Goal: Information Seeking & Learning: Learn about a topic

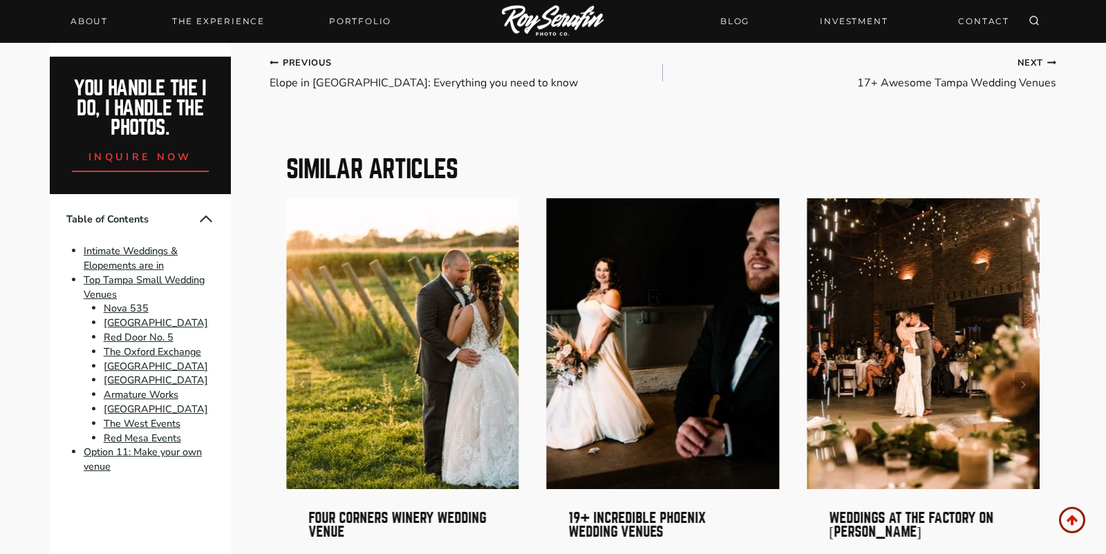
scroll to position [6486, 0]
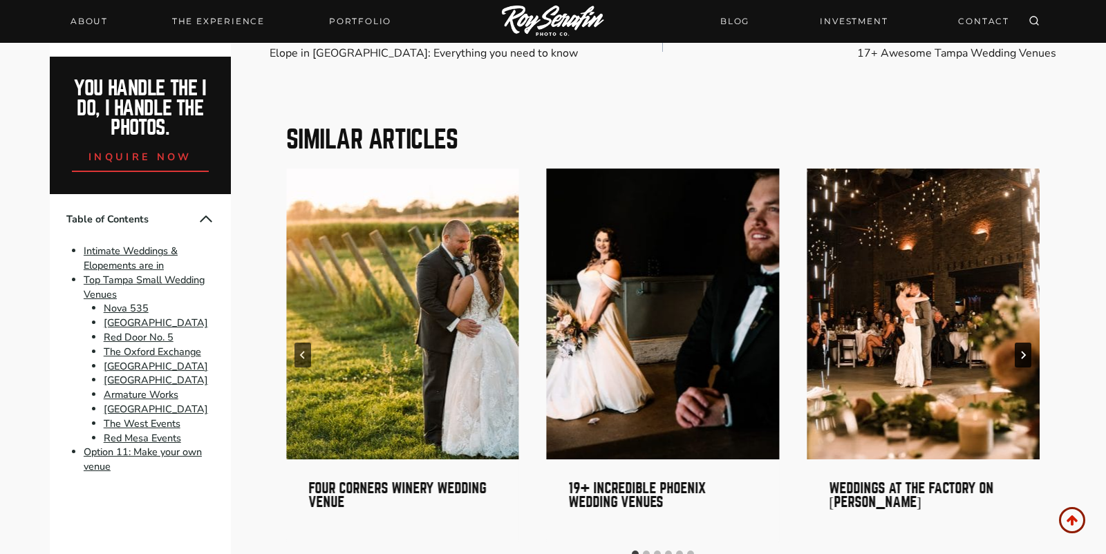
click at [1020, 351] on icon "Next" at bounding box center [1023, 355] width 8 height 8
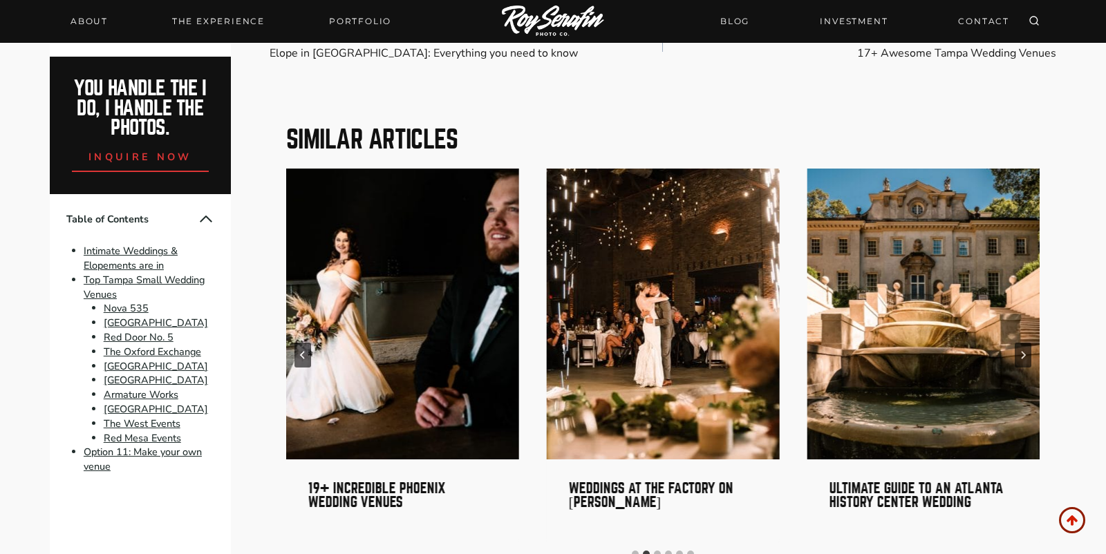
click at [911, 308] on img "4 of 6" at bounding box center [923, 314] width 233 height 291
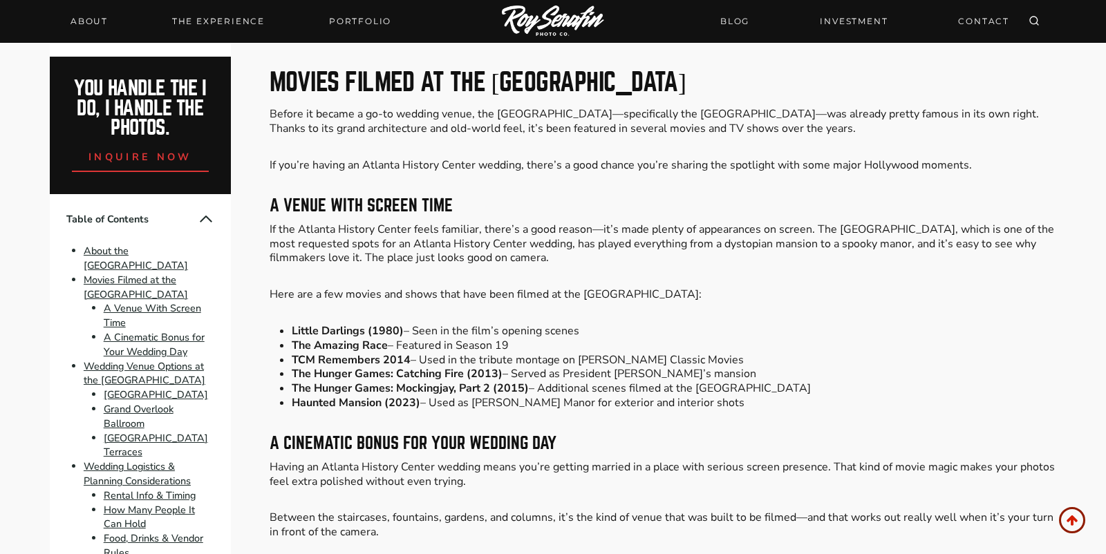
scroll to position [2538, 0]
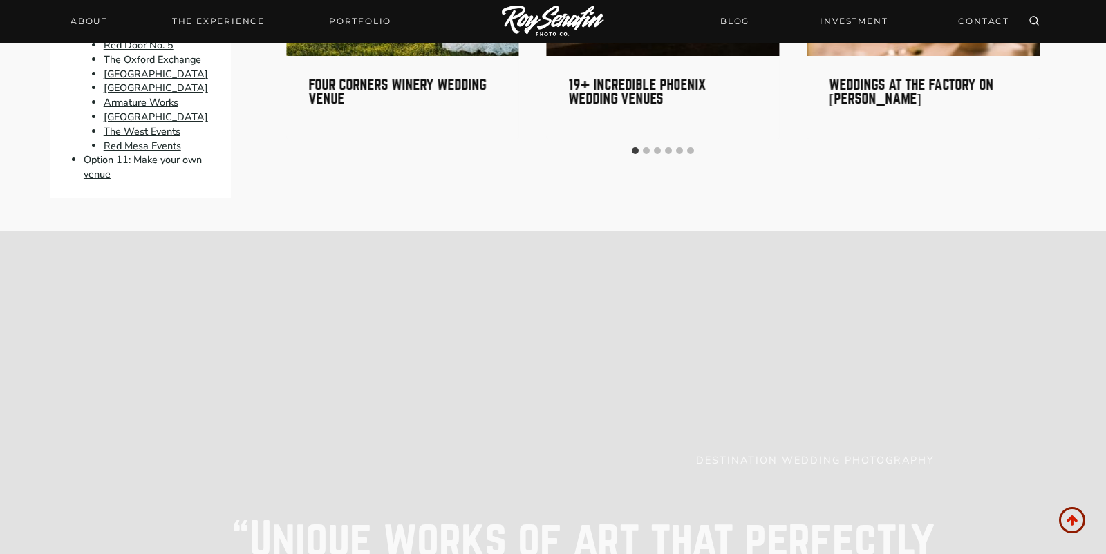
scroll to position [6139, 0]
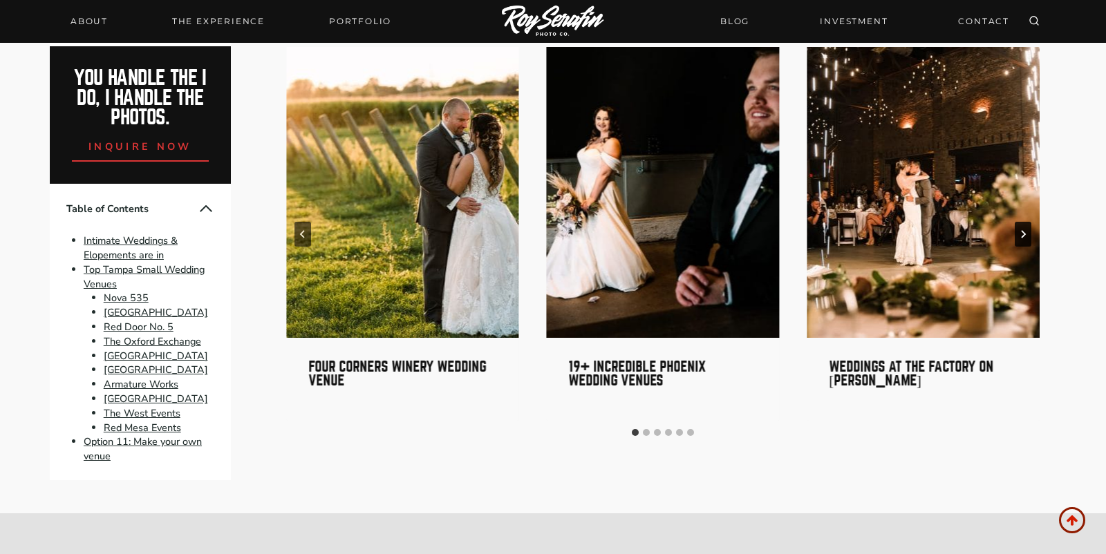
click at [1016, 222] on button "Next" at bounding box center [1023, 234] width 17 height 25
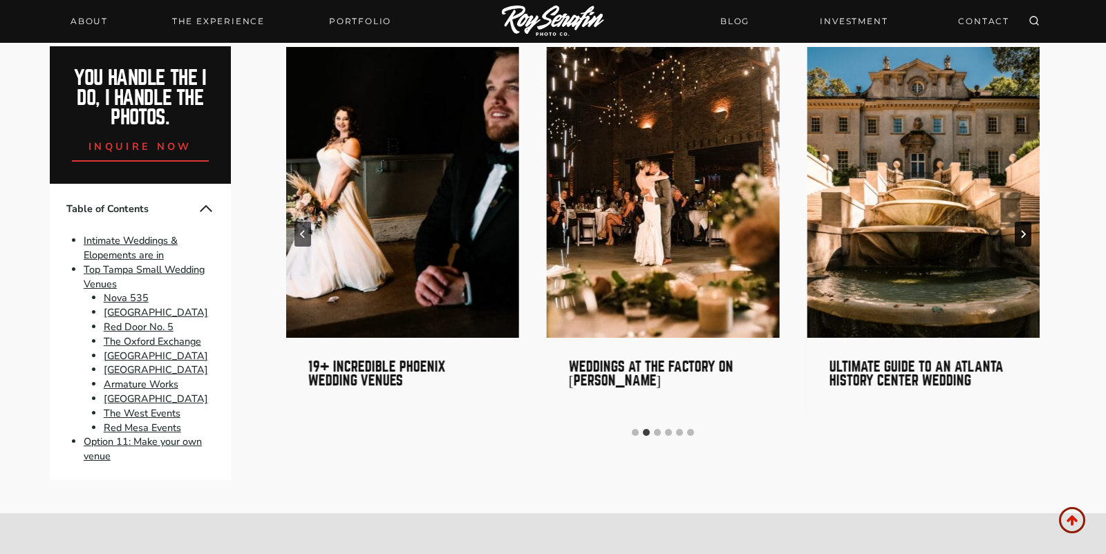
click at [1016, 222] on button "Next" at bounding box center [1023, 234] width 17 height 25
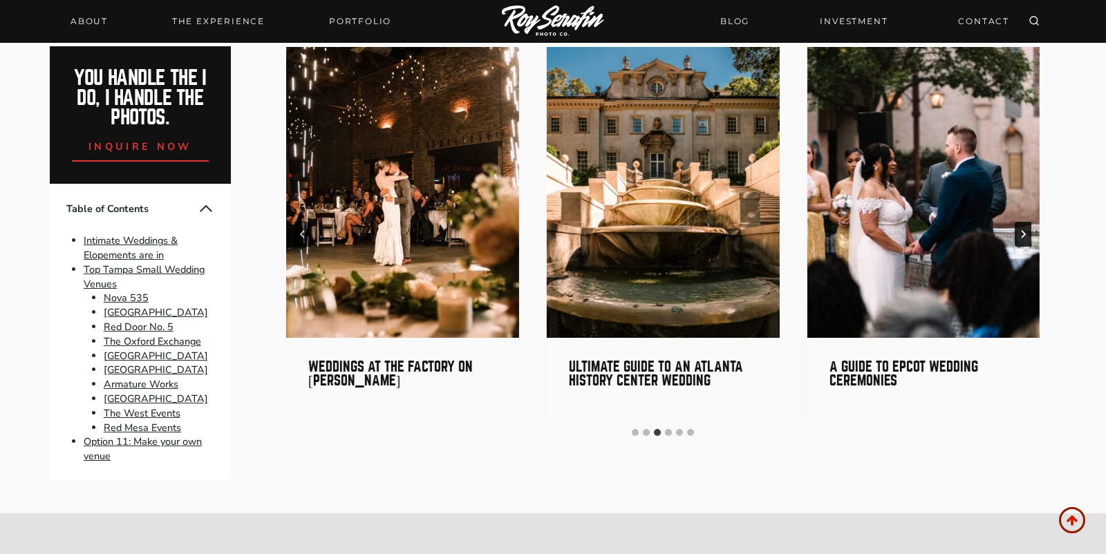
click at [1016, 222] on button "Next" at bounding box center [1023, 234] width 17 height 25
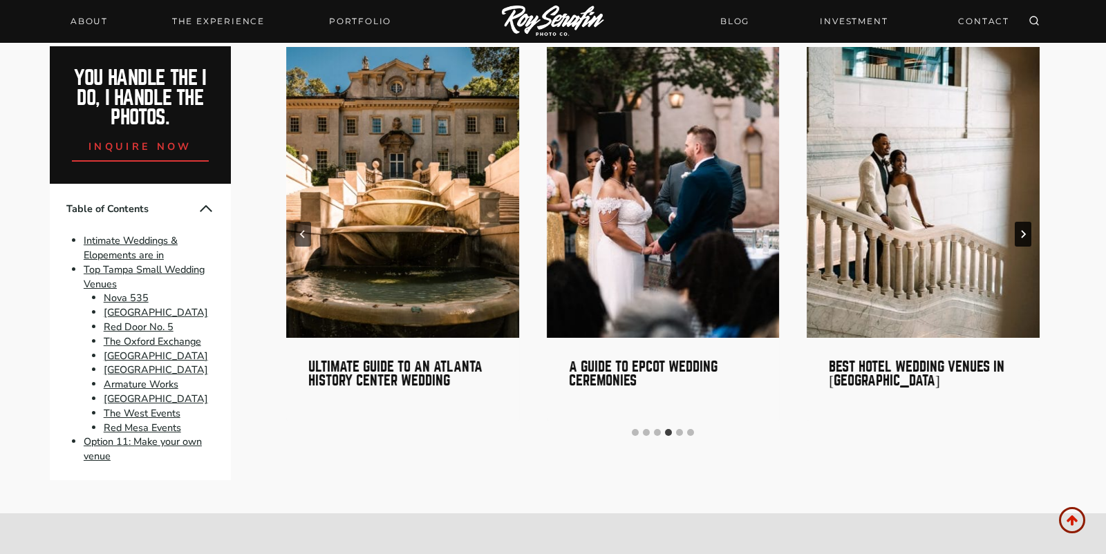
click at [1017, 222] on button "Next" at bounding box center [1023, 234] width 17 height 25
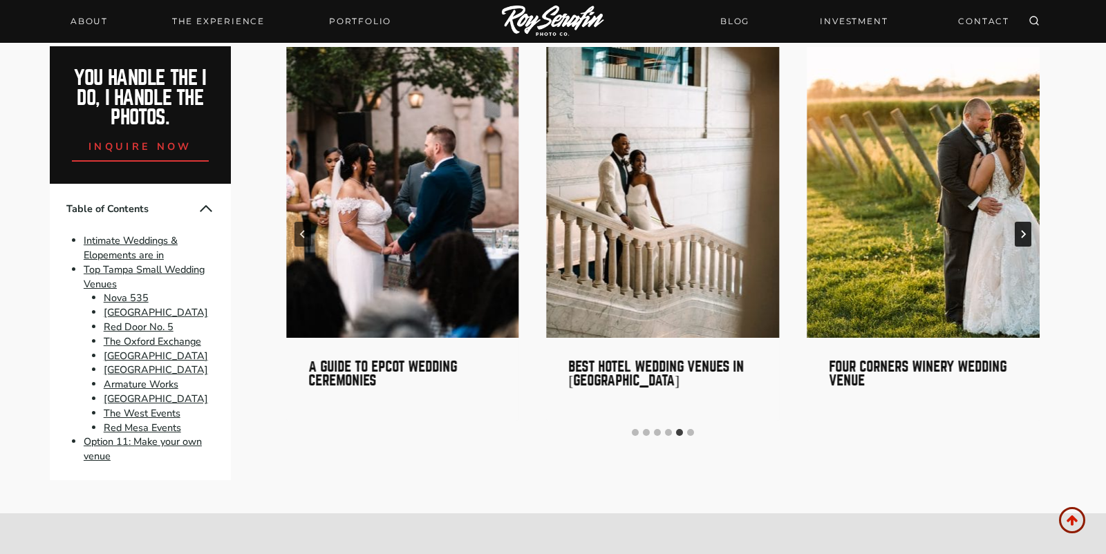
click at [1017, 222] on button "Next" at bounding box center [1023, 234] width 17 height 25
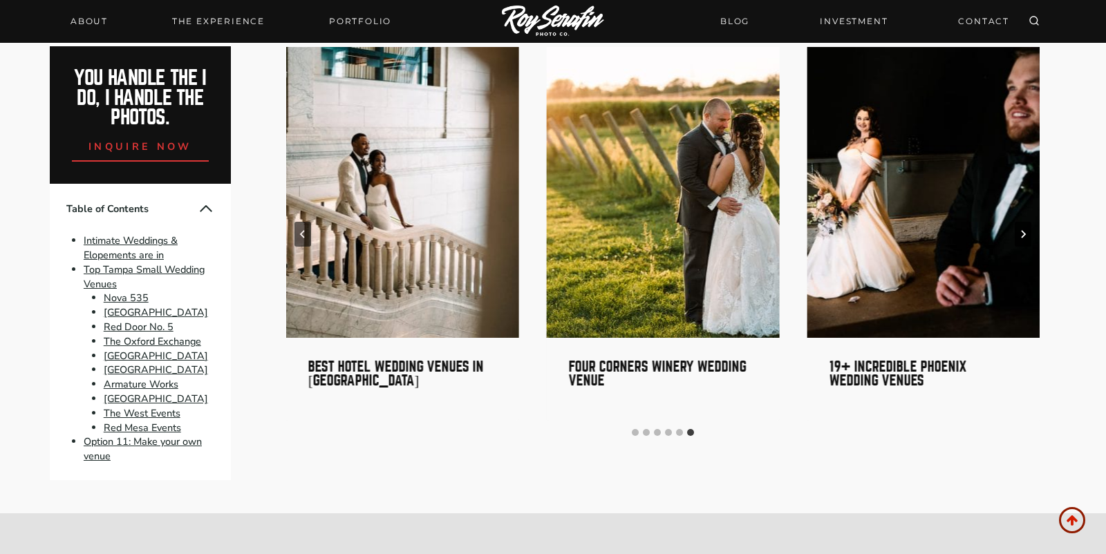
click at [1017, 222] on button "Go to first slide" at bounding box center [1023, 234] width 17 height 25
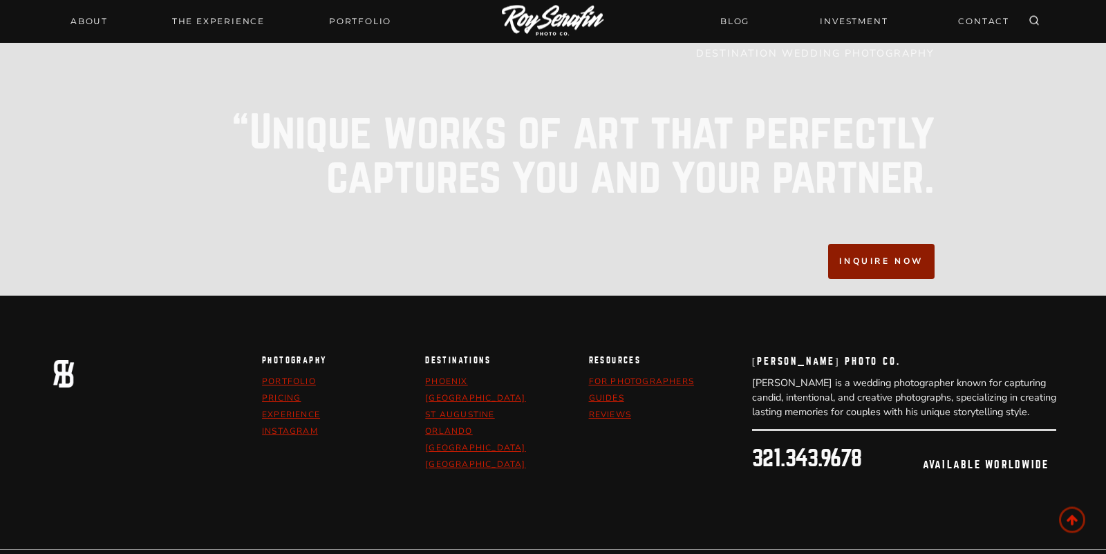
scroll to position [6829, 0]
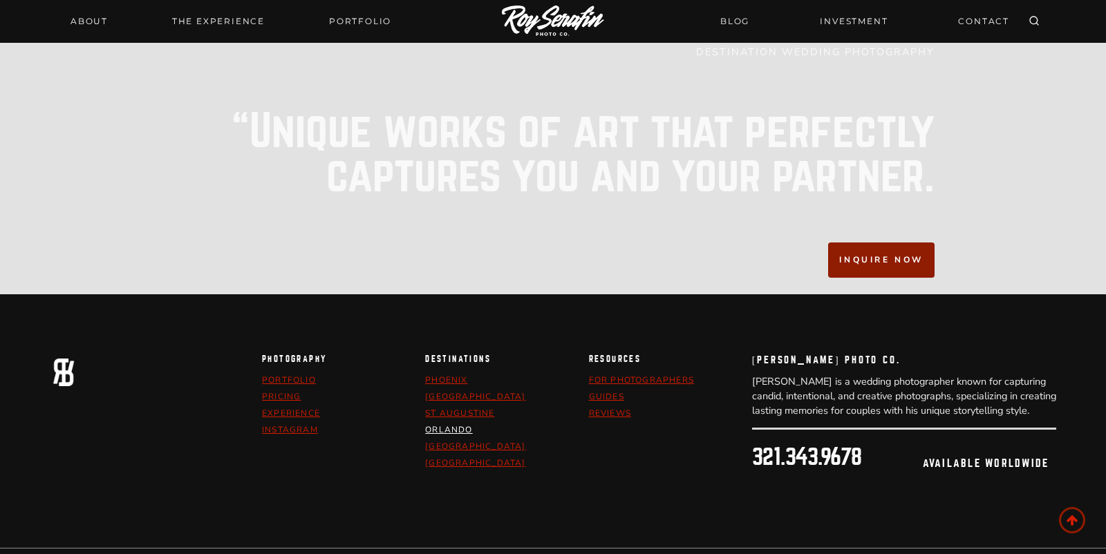
click at [453, 424] on link "orlando" at bounding box center [448, 429] width 47 height 11
